Goal: Task Accomplishment & Management: Manage account settings

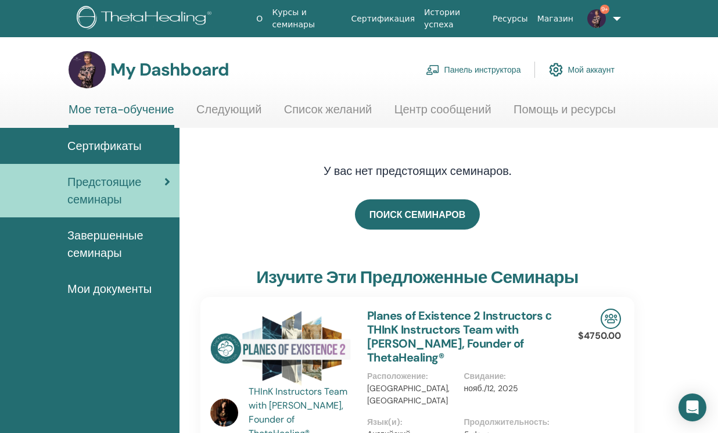
click at [470, 70] on link "Панель инструктора" at bounding box center [473, 70] width 95 height 26
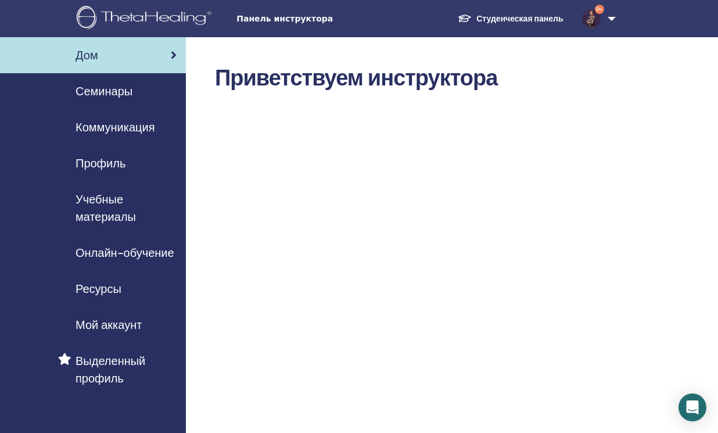
click at [111, 92] on span "Семинары" at bounding box center [104, 91] width 57 height 17
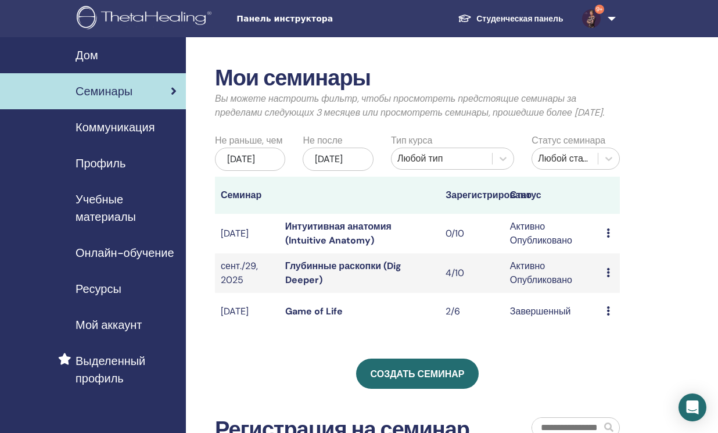
click at [320, 271] on link "Глубинные раскопки (Dig Deeper)" at bounding box center [343, 273] width 116 height 26
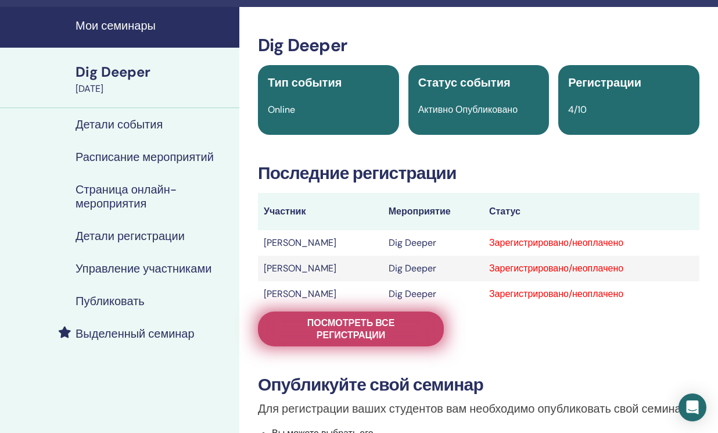
scroll to position [22, 0]
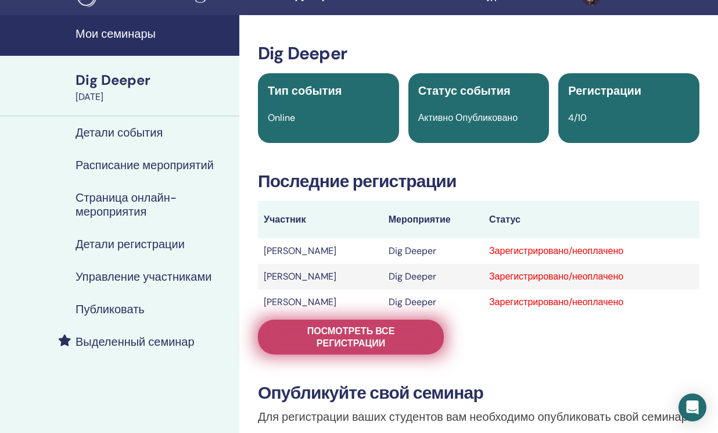
click at [335, 335] on span "Посмотреть все регистрации" at bounding box center [351, 337] width 157 height 24
